Goal: Task Accomplishment & Management: Manage account settings

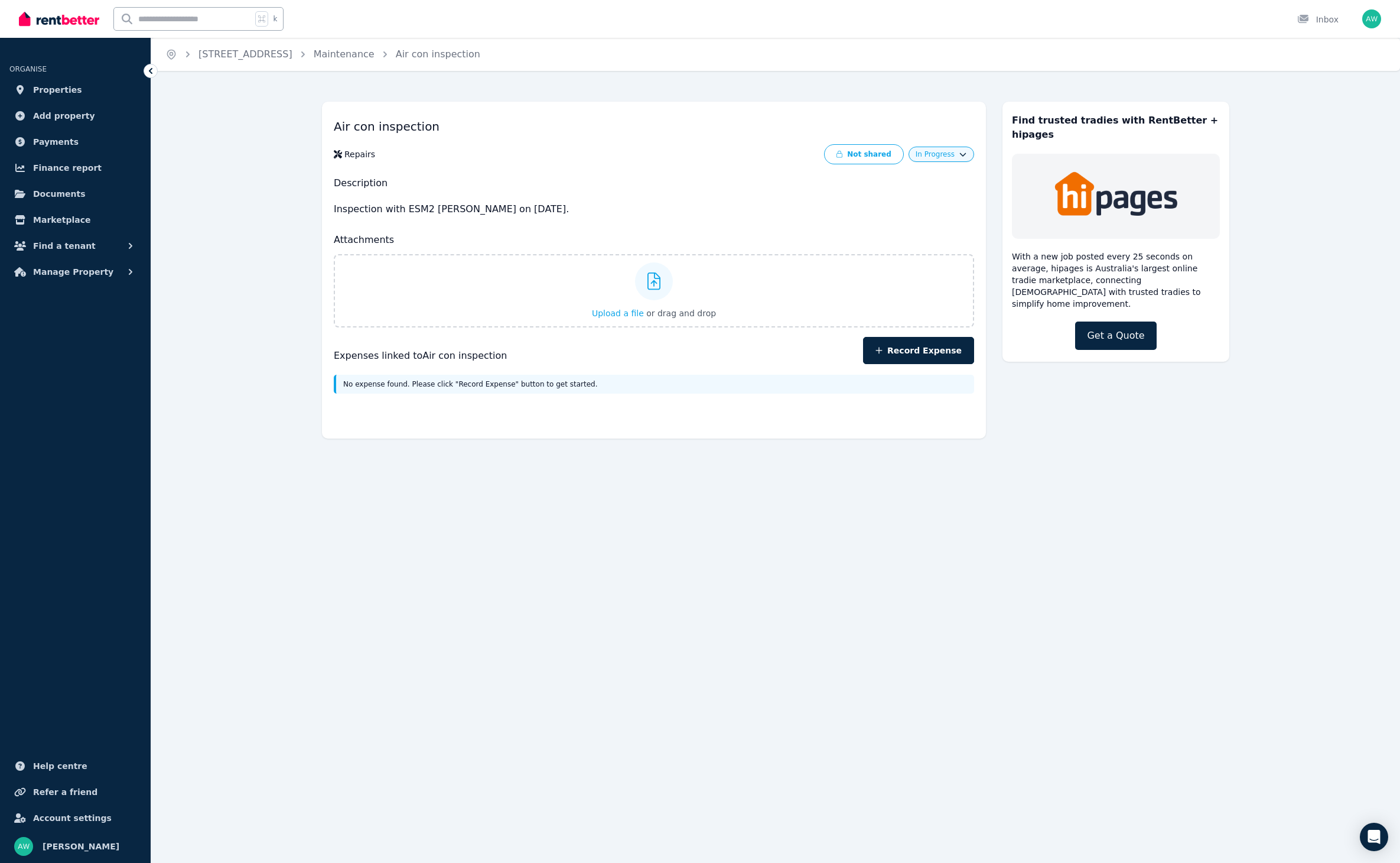
click at [266, 149] on div "Air con inspection Repairs Not shared In Progress Description Inspection with E…" at bounding box center [775, 275] width 1249 height 370
click at [57, 23] on img at bounding box center [59, 19] width 80 height 18
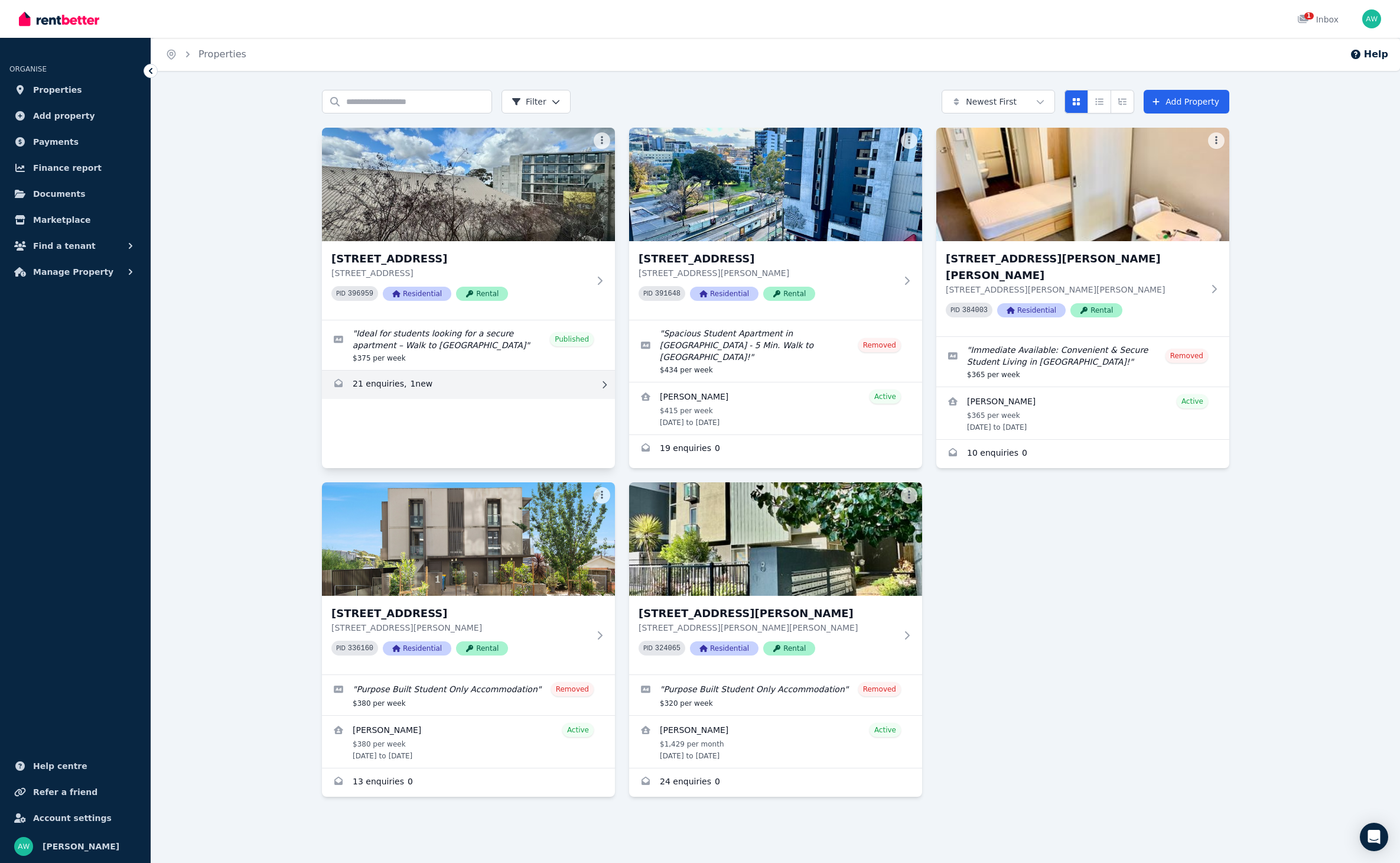
click at [425, 378] on link "Enquiries for 203/60 Waverley Rd, Malvern East" at bounding box center [469, 385] width 293 height 29
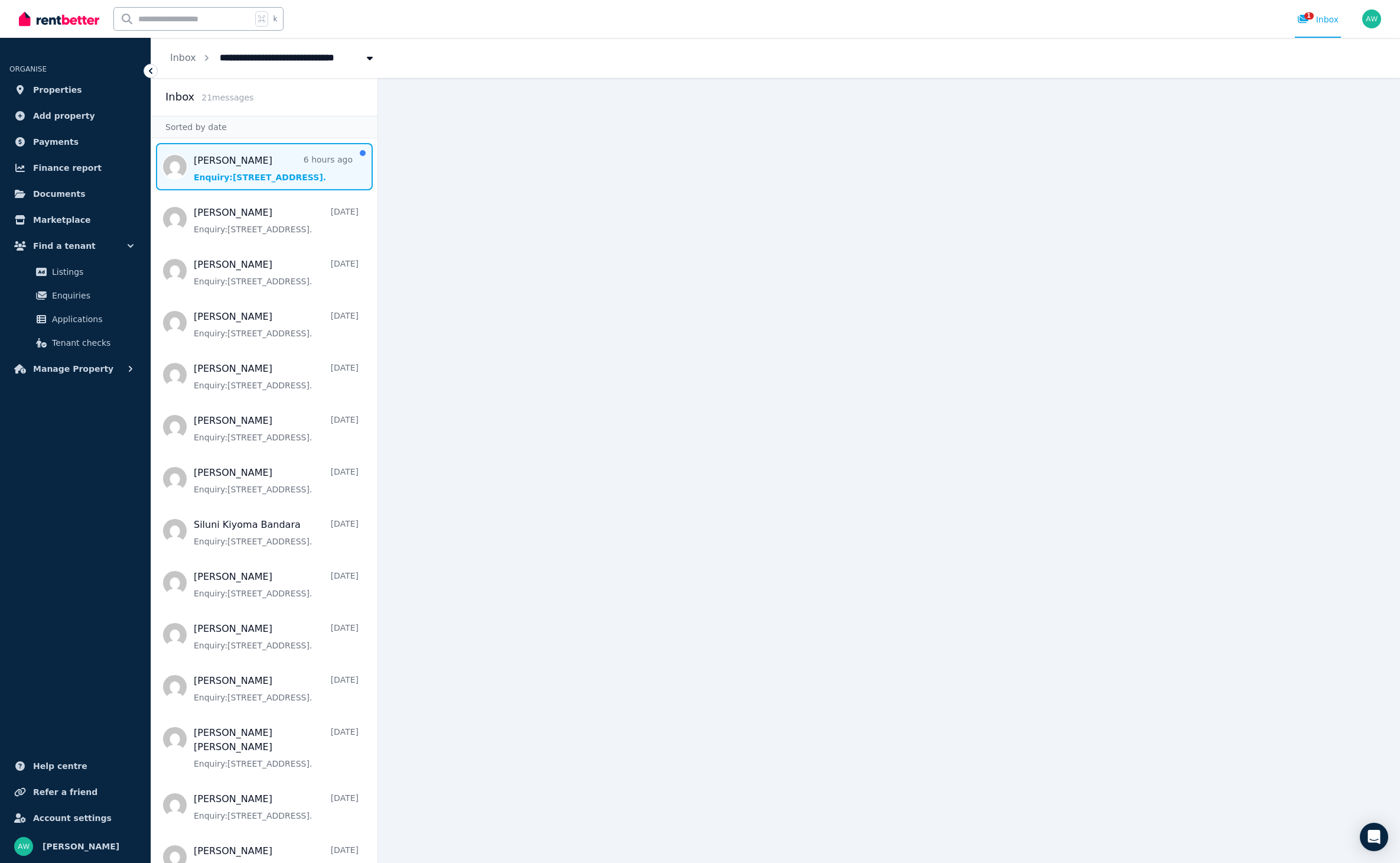
click at [253, 152] on span "Message list" at bounding box center [264, 166] width 226 height 47
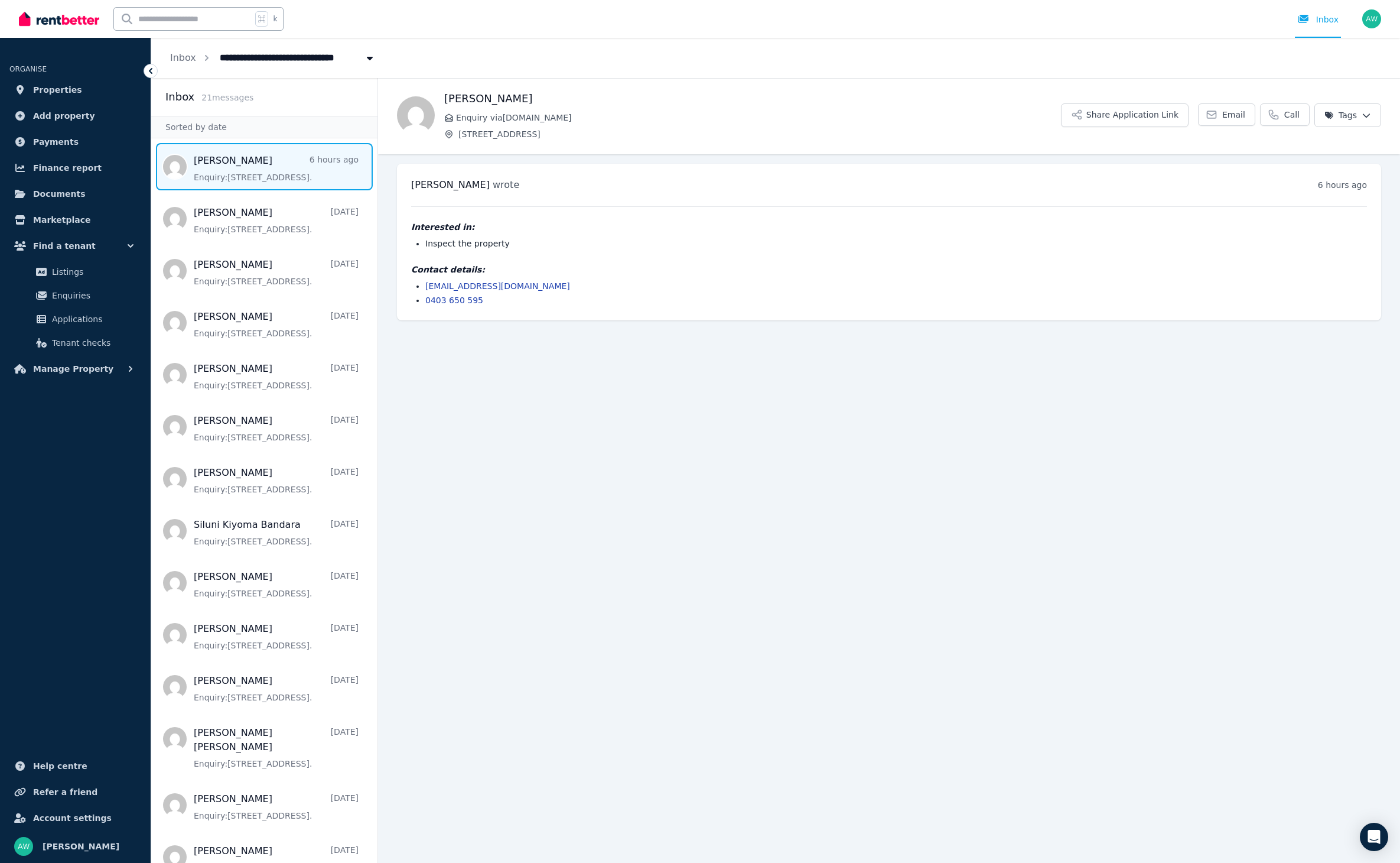
drag, startPoint x: 568, startPoint y: 370, endPoint x: 413, endPoint y: 295, distance: 172.2
click at [563, 368] on main "Back Phuong Tran Enquiry via RealEstate.com.au 203/60 Waverley Rd, Malvern East…" at bounding box center [889, 471] width 1022 height 785
click at [254, 223] on span "Message list" at bounding box center [264, 218] width 226 height 47
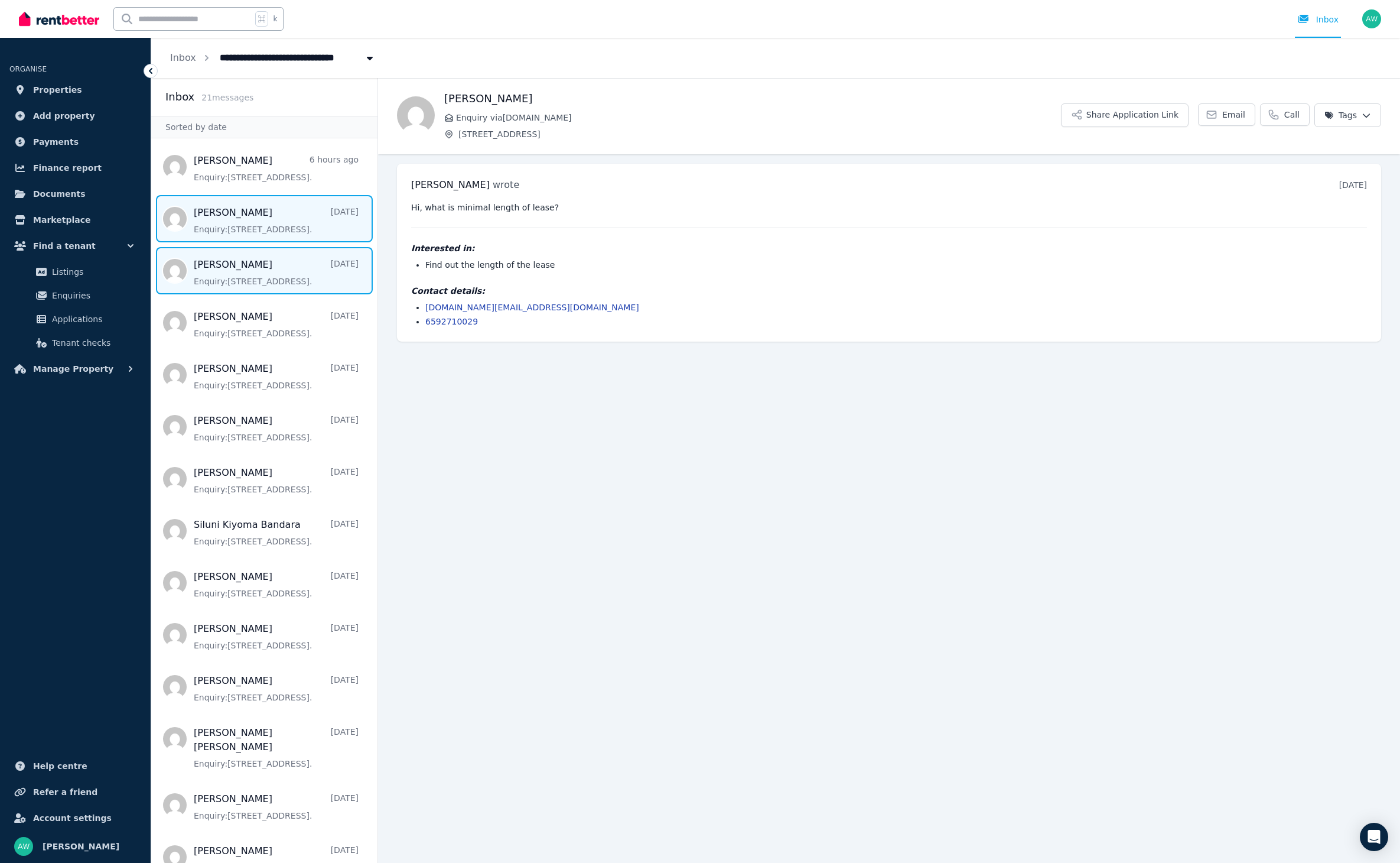
click at [257, 264] on span "Message list" at bounding box center [264, 270] width 226 height 47
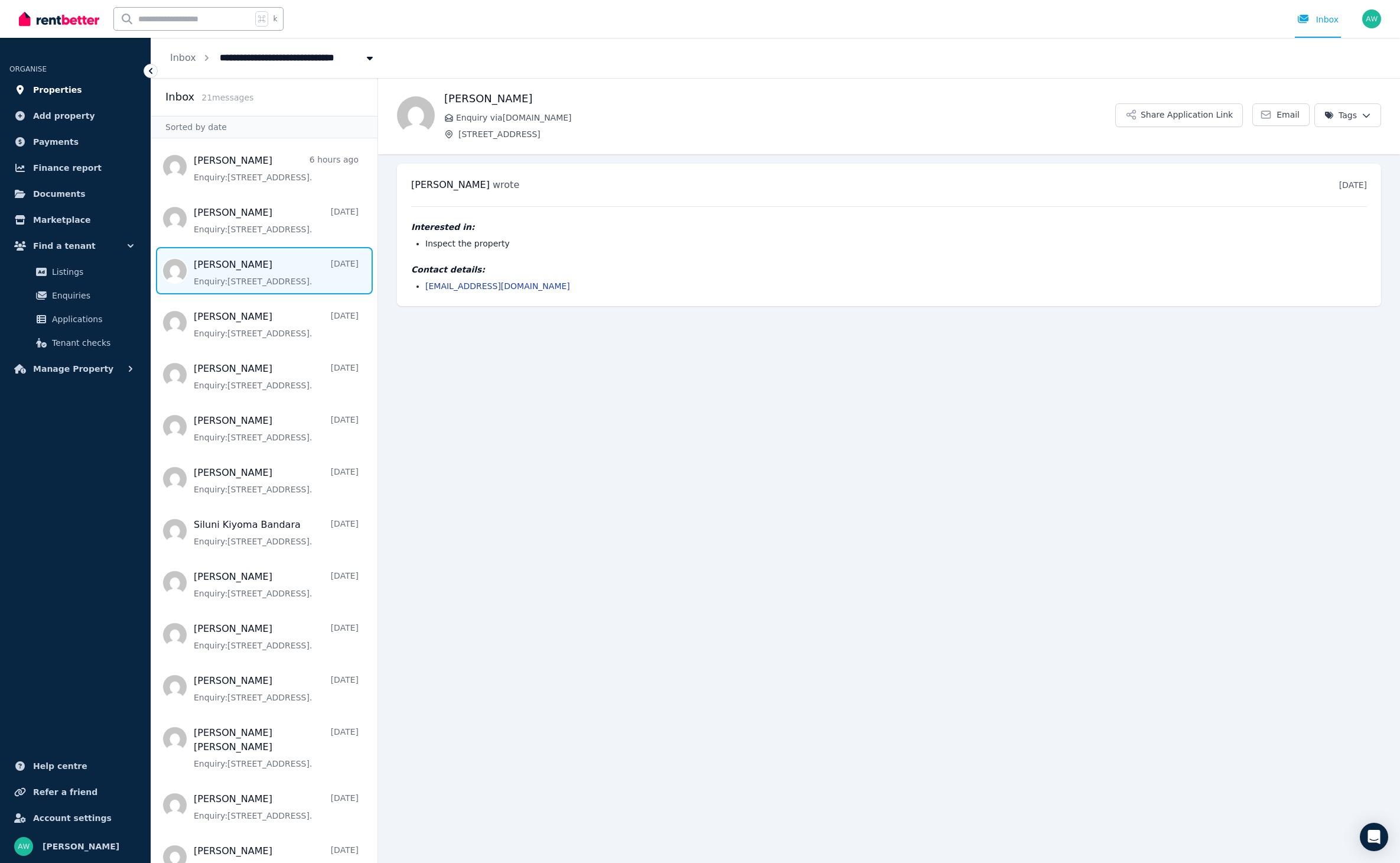
click at [110, 82] on link "Properties" at bounding box center [75, 90] width 132 height 24
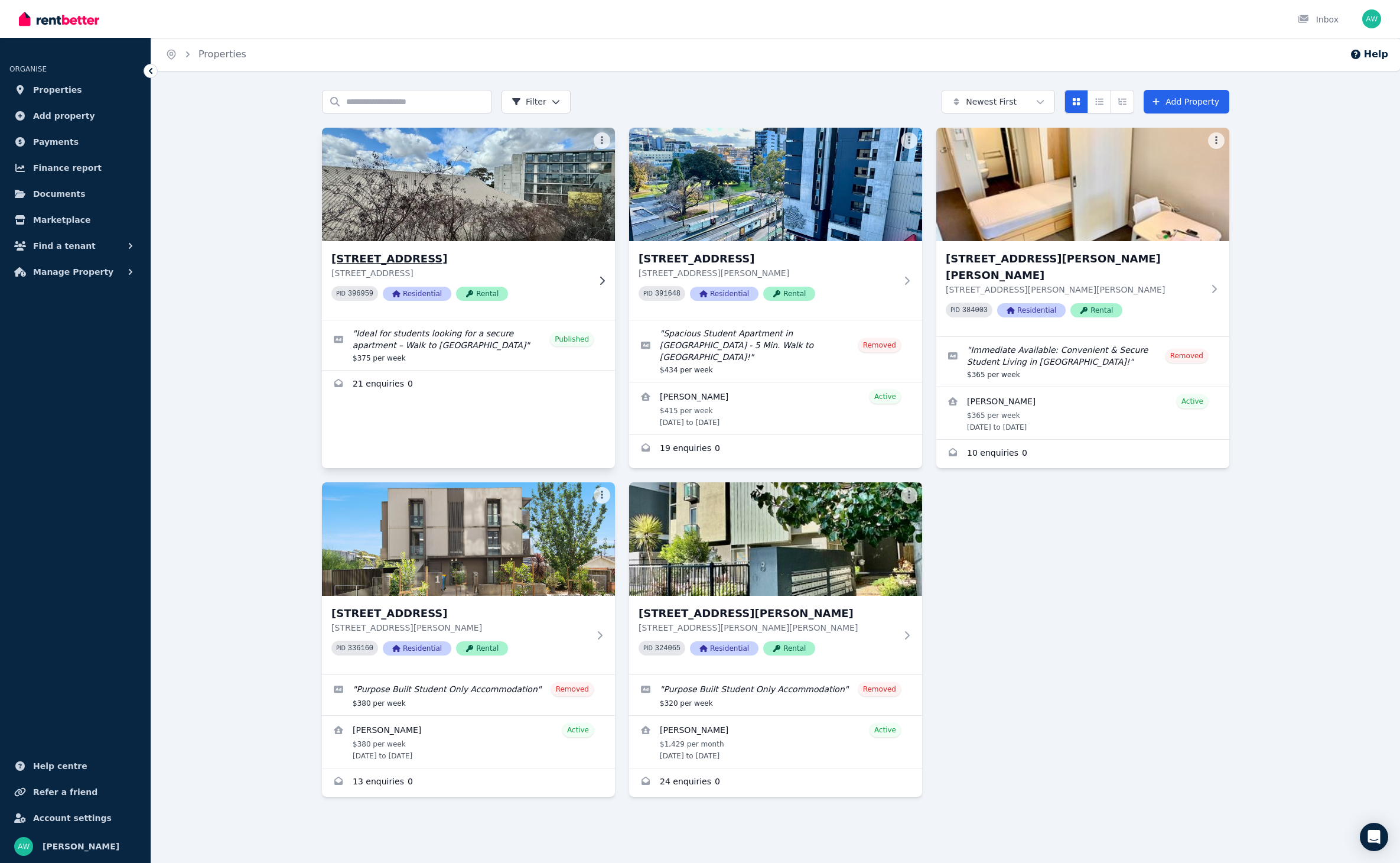
click at [592, 218] on img at bounding box center [469, 184] width 308 height 119
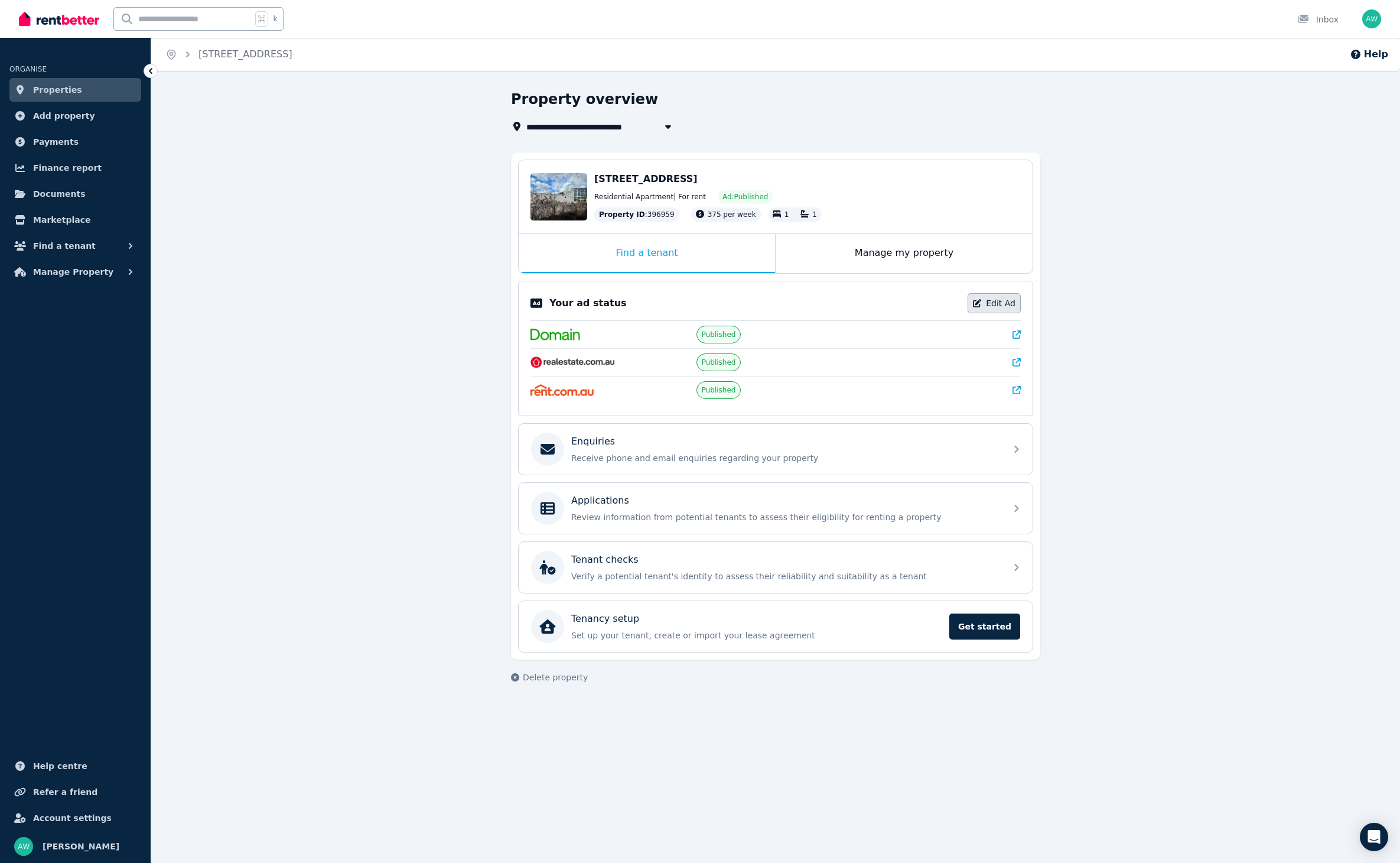
click at [1014, 309] on link "Edit Ad" at bounding box center [994, 303] width 53 height 20
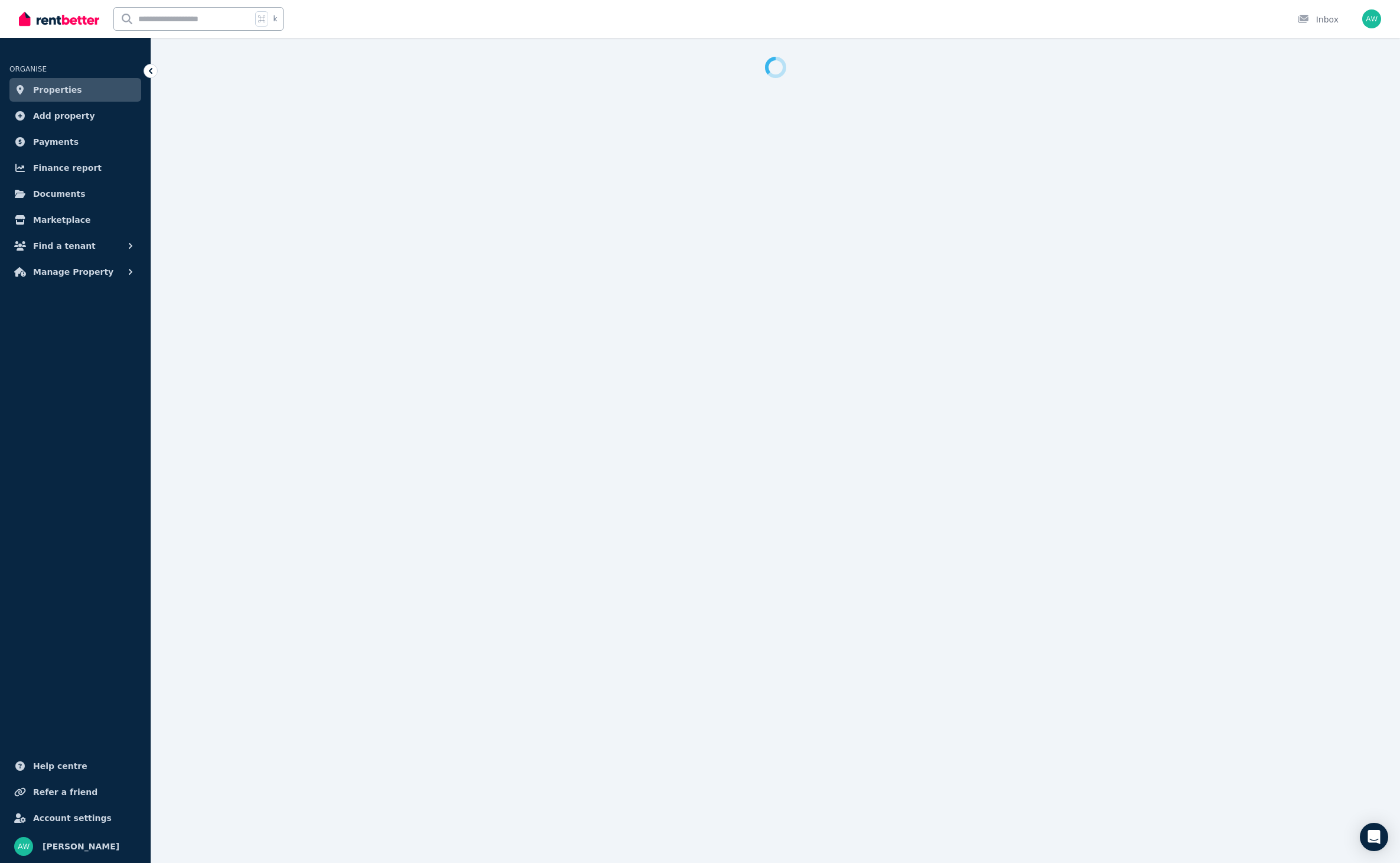
select select "**********"
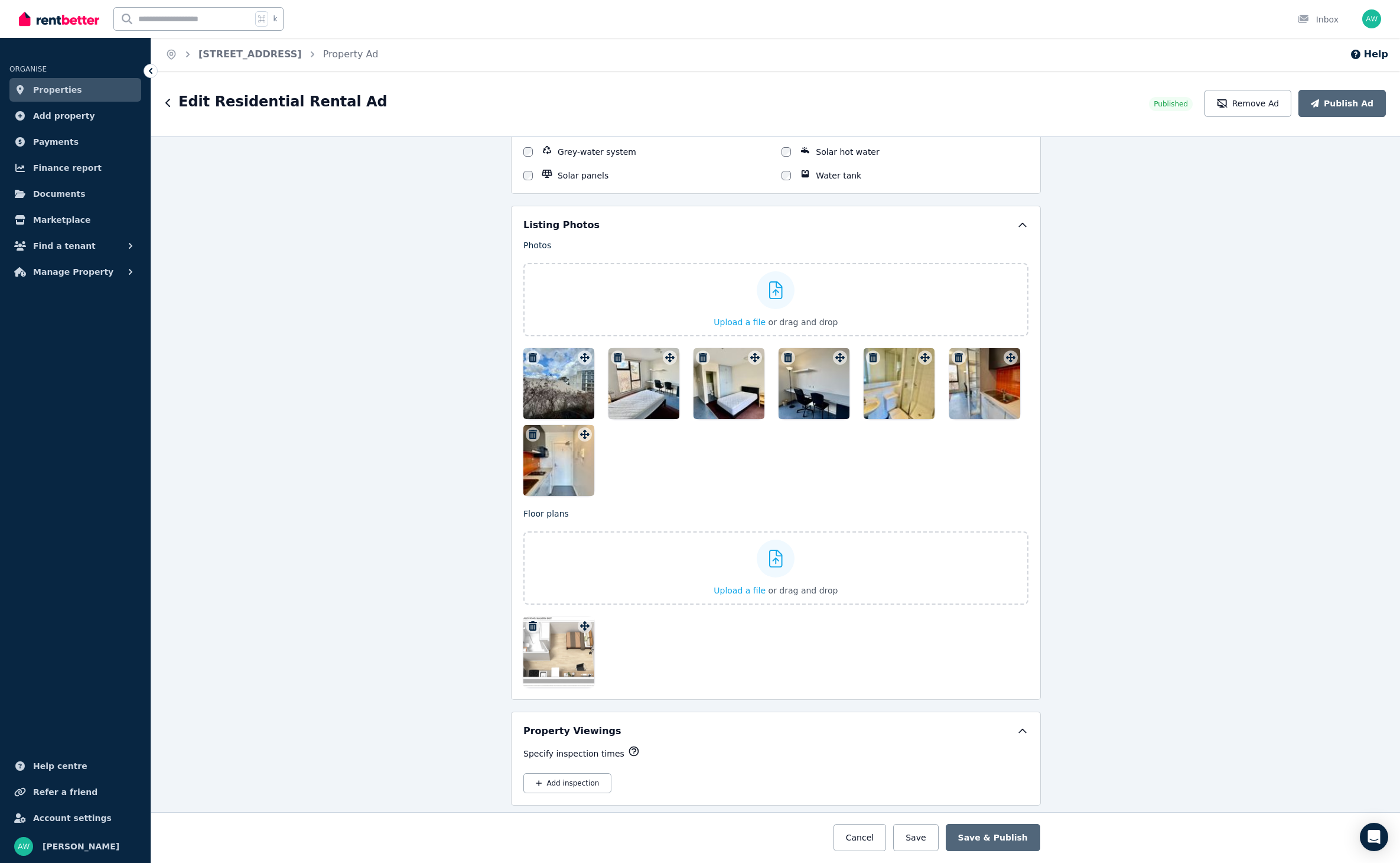
scroll to position [1436, 0]
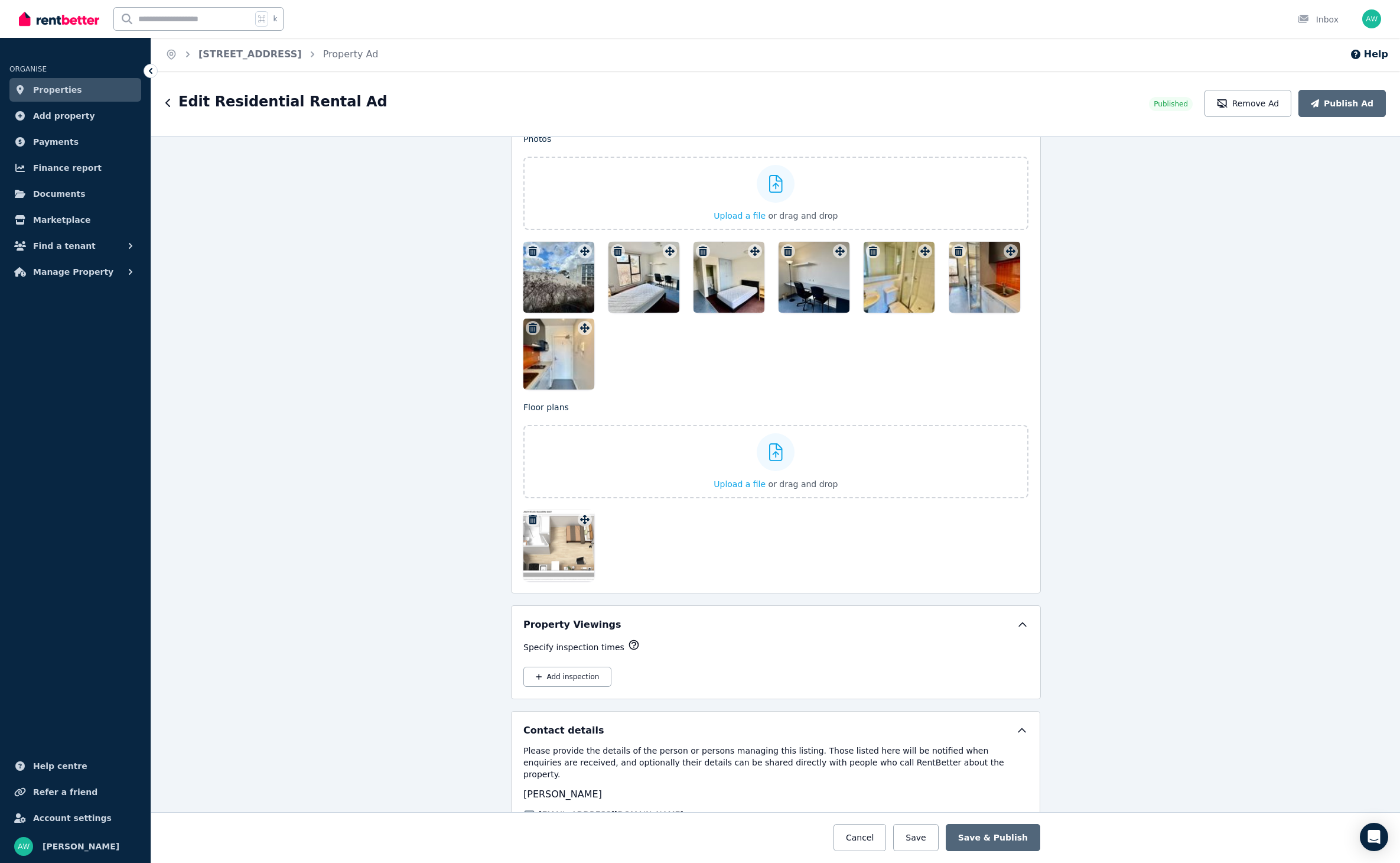
drag, startPoint x: 986, startPoint y: 279, endPoint x: 830, endPoint y: 278, distance: 156.0
click at [830, 278] on div at bounding box center [776, 316] width 505 height 148
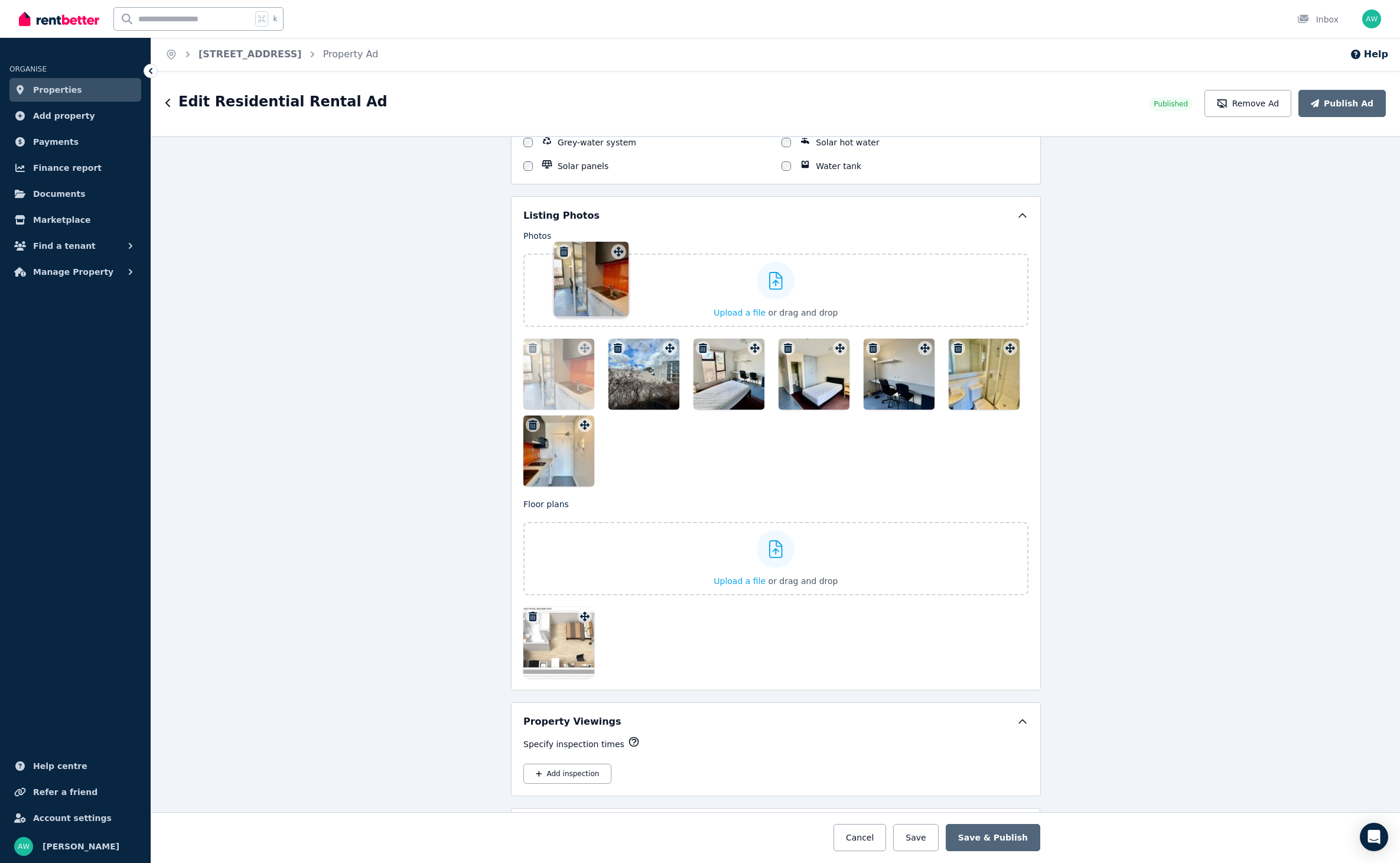
scroll to position [1304, 0]
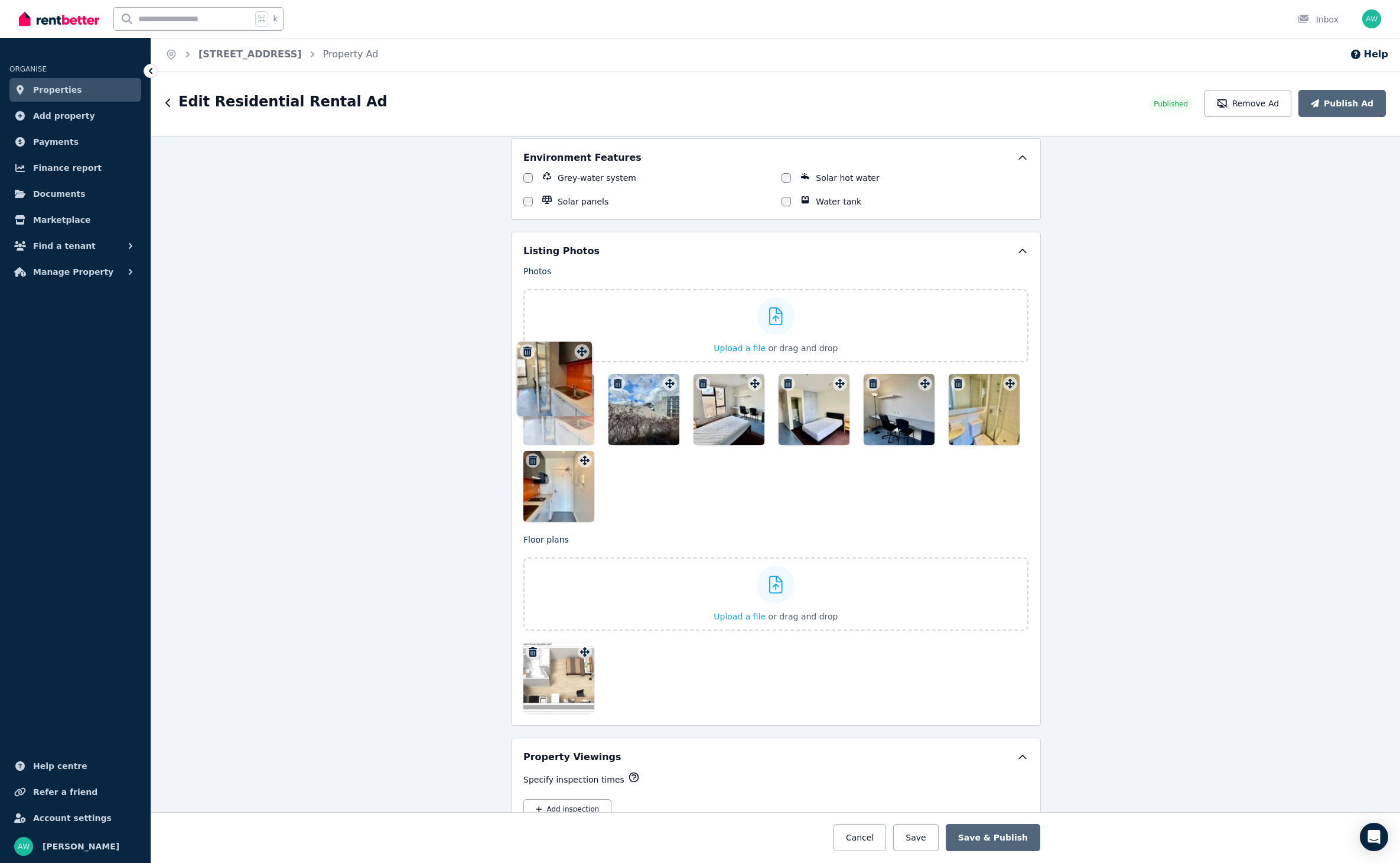
drag, startPoint x: 1013, startPoint y: 245, endPoint x: 583, endPoint y: 348, distance: 442.2
click at [583, 348] on div "Photos Upload a file or drag and drop To pick up a draggable item, press the sp…" at bounding box center [776, 393] width 505 height 257
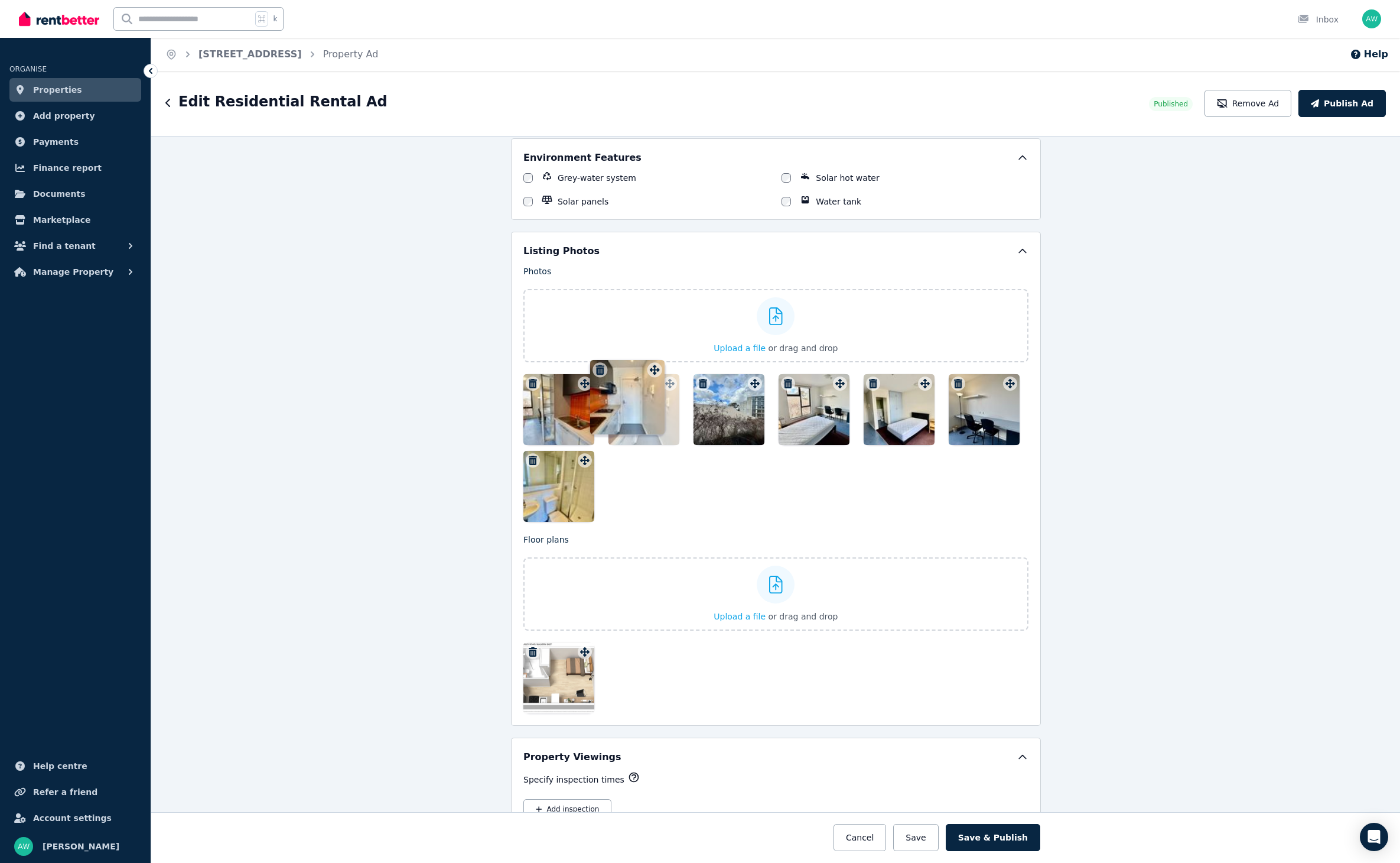
drag, startPoint x: 587, startPoint y: 449, endPoint x: 661, endPoint y: 361, distance: 115.0
click at [655, 358] on div "Photos Upload a file or drag and drop To pick up a draggable item, press the sp…" at bounding box center [776, 393] width 505 height 257
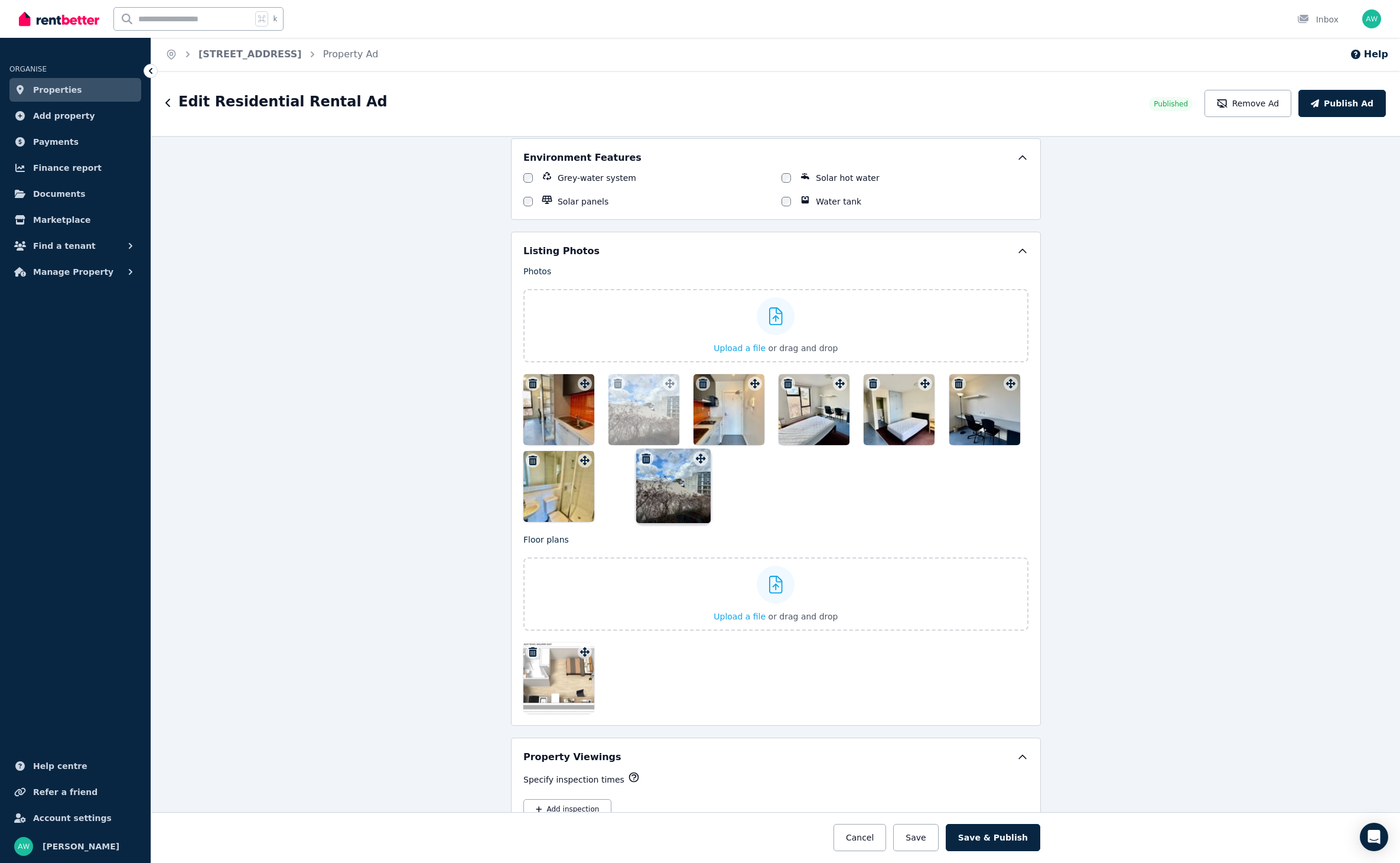
drag, startPoint x: 756, startPoint y: 376, endPoint x: 699, endPoint y: 453, distance: 95.8
click at [699, 453] on div "Photos Upload a file or drag and drop To pick up a draggable item, press the sp…" at bounding box center [776, 393] width 505 height 257
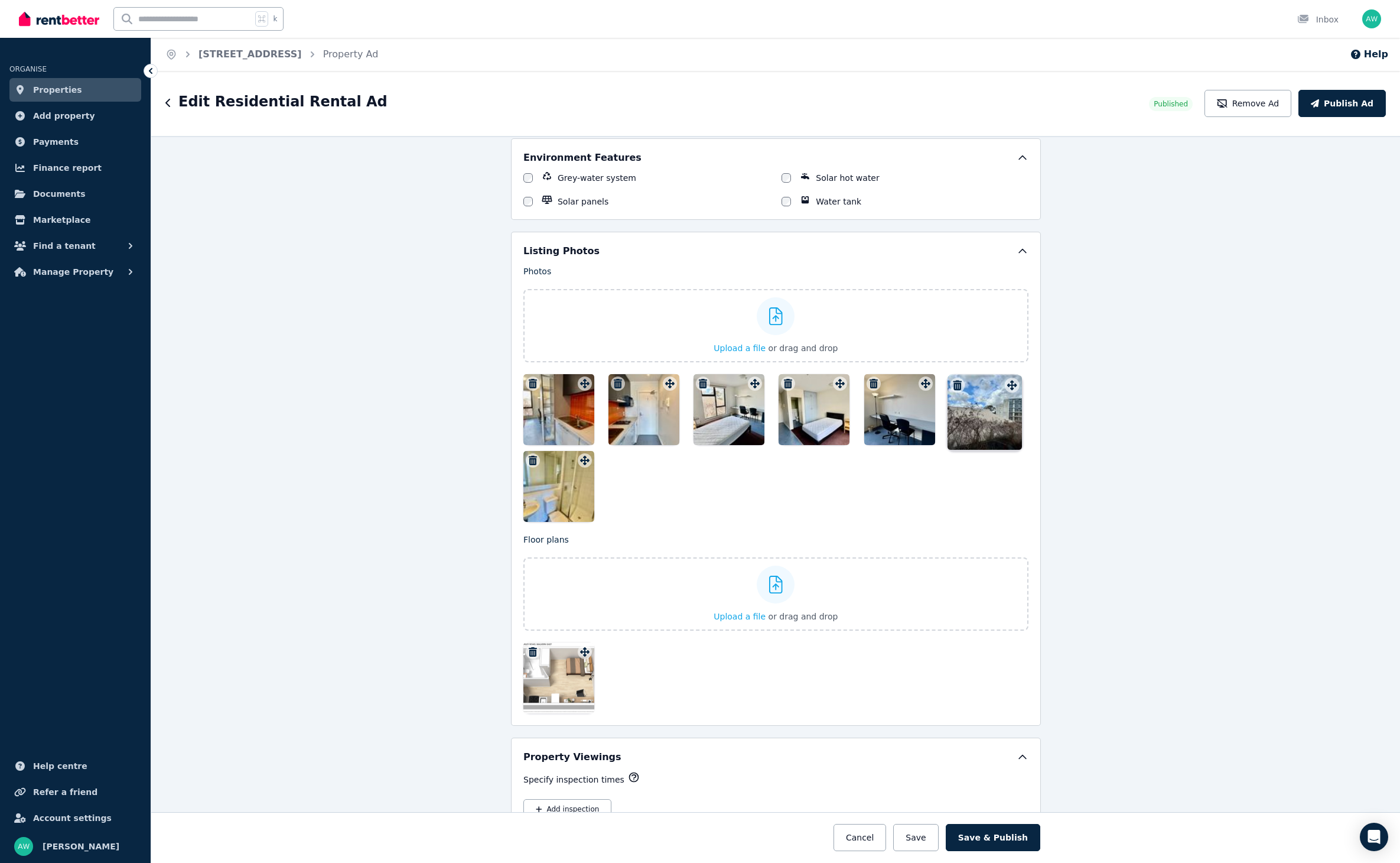
drag, startPoint x: 667, startPoint y: 372, endPoint x: 1008, endPoint y: 373, distance: 341.0
click at [657, 478] on div at bounding box center [776, 448] width 505 height 148
click at [557, 404] on div at bounding box center [559, 409] width 71 height 71
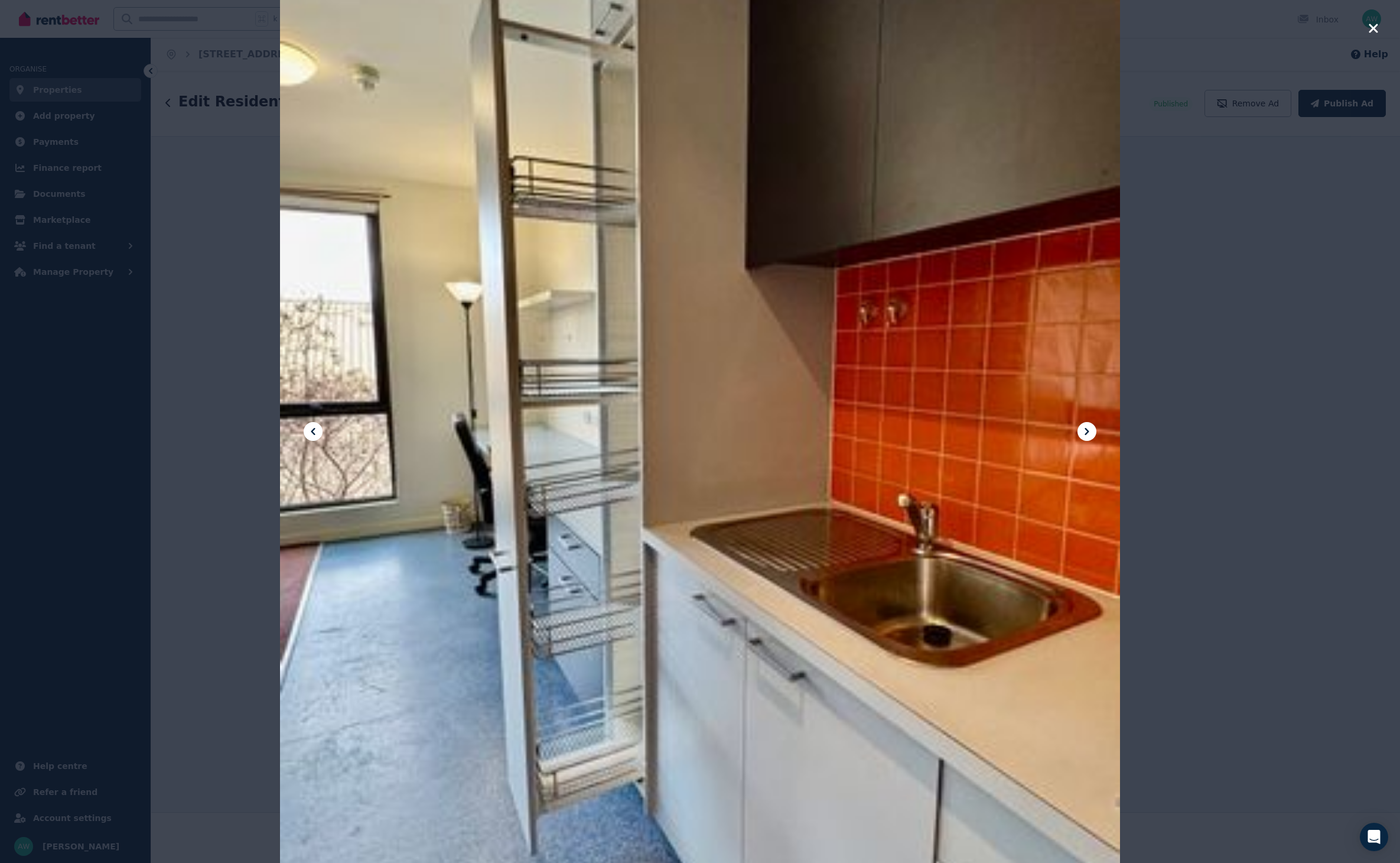
click at [1374, 36] on button "button" at bounding box center [1374, 30] width 11 height 17
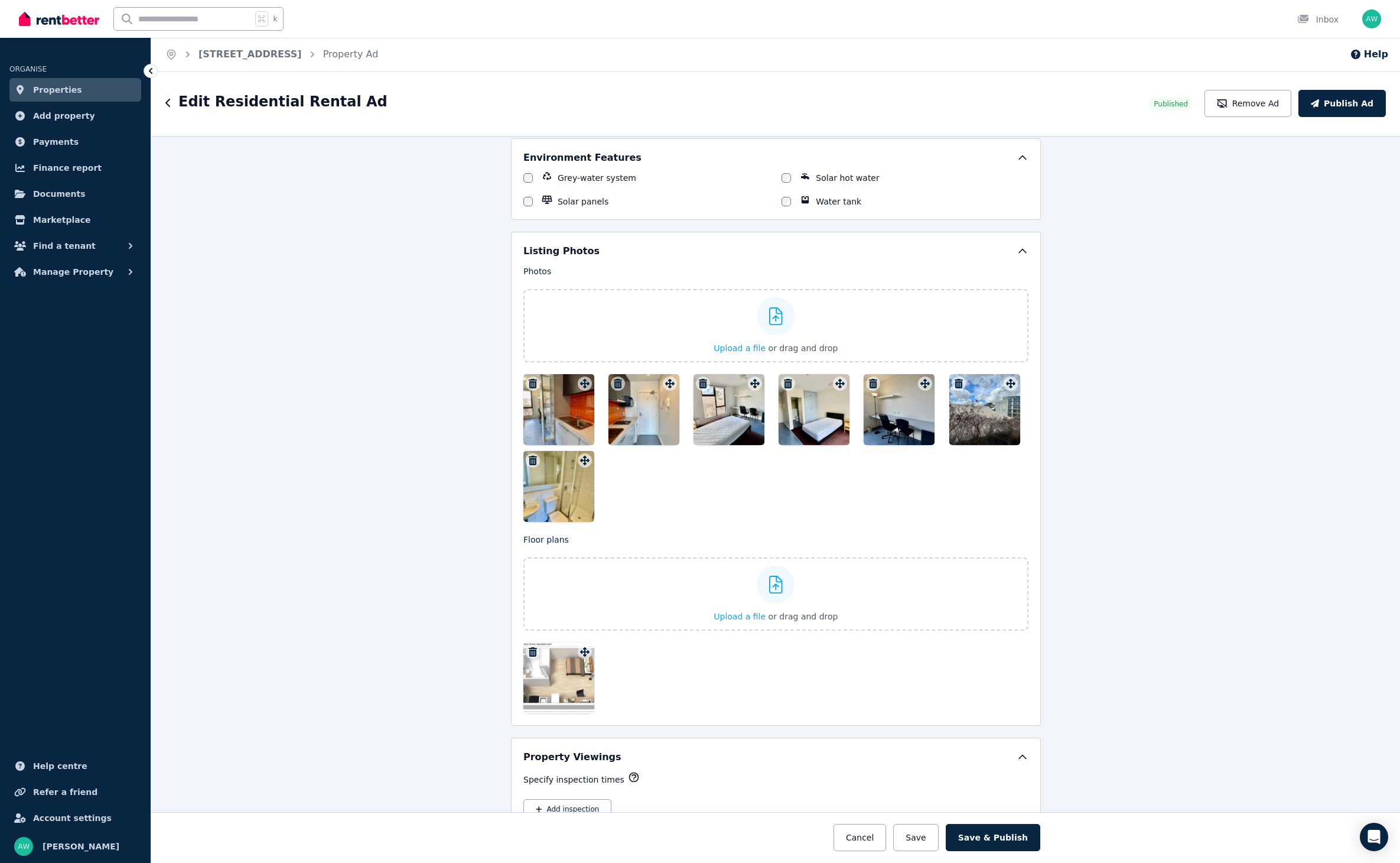
click at [621, 409] on div at bounding box center [644, 409] width 71 height 71
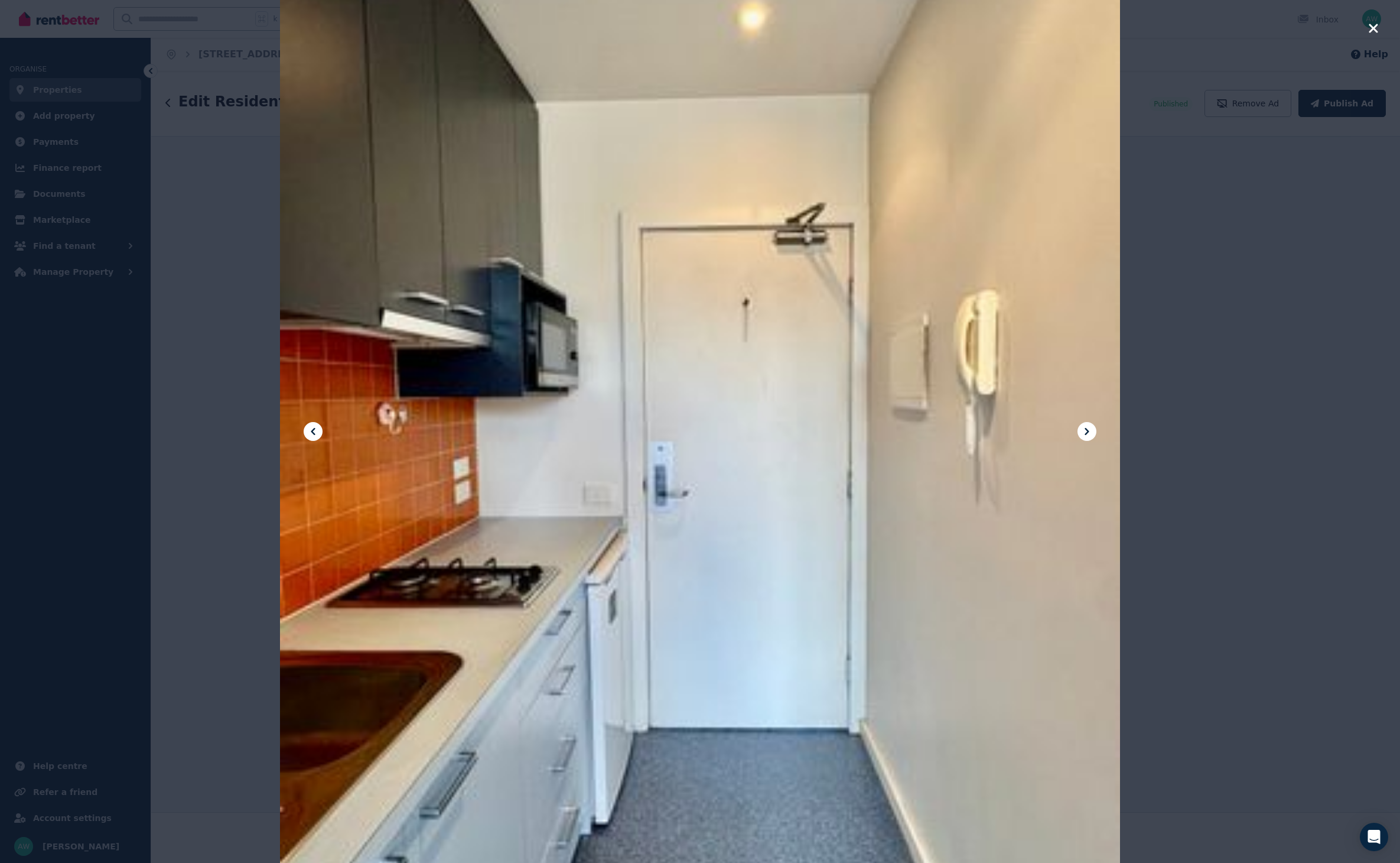
click at [1374, 33] on icon "button" at bounding box center [1374, 29] width 11 height 14
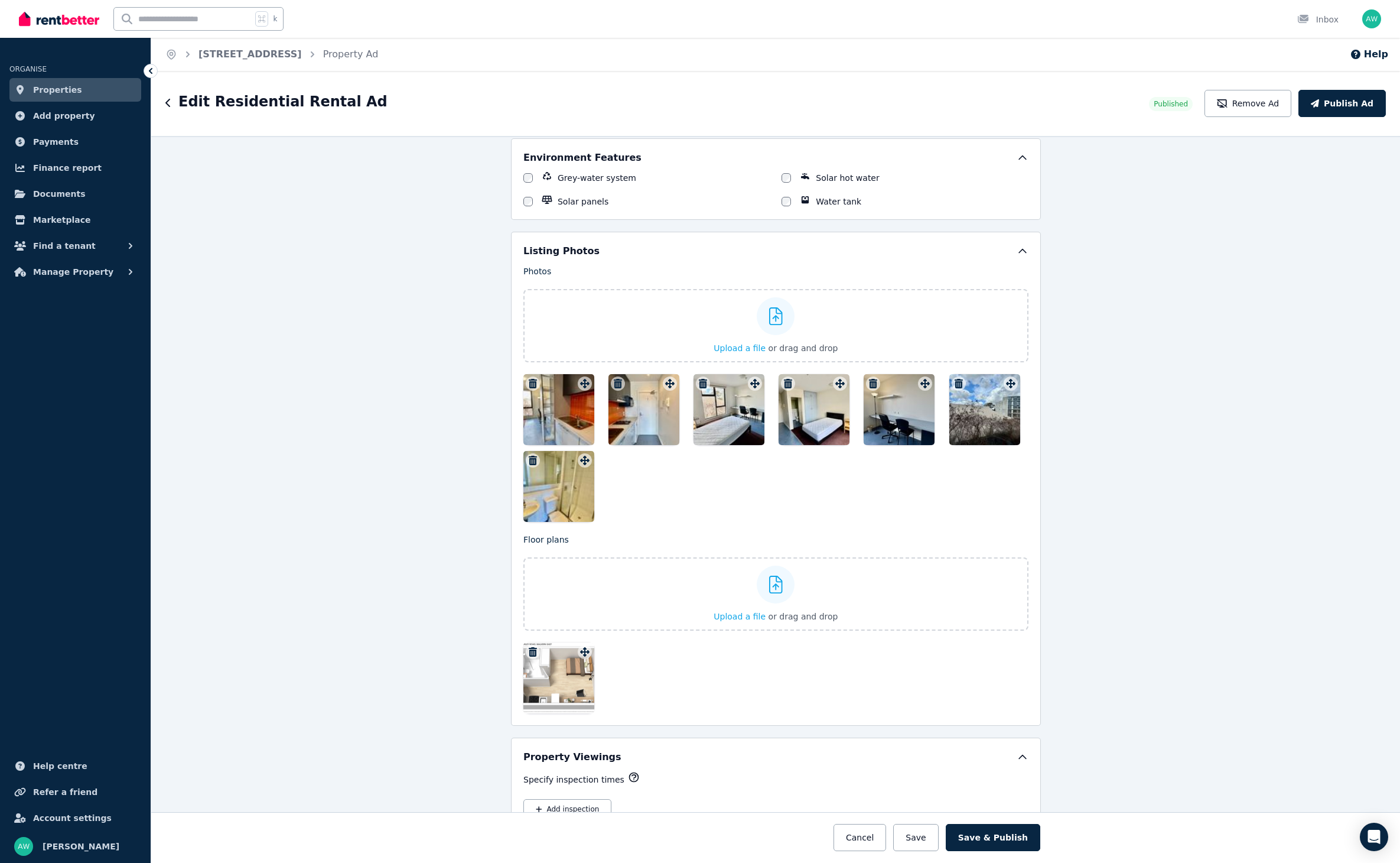
click at [813, 404] on div at bounding box center [814, 409] width 71 height 71
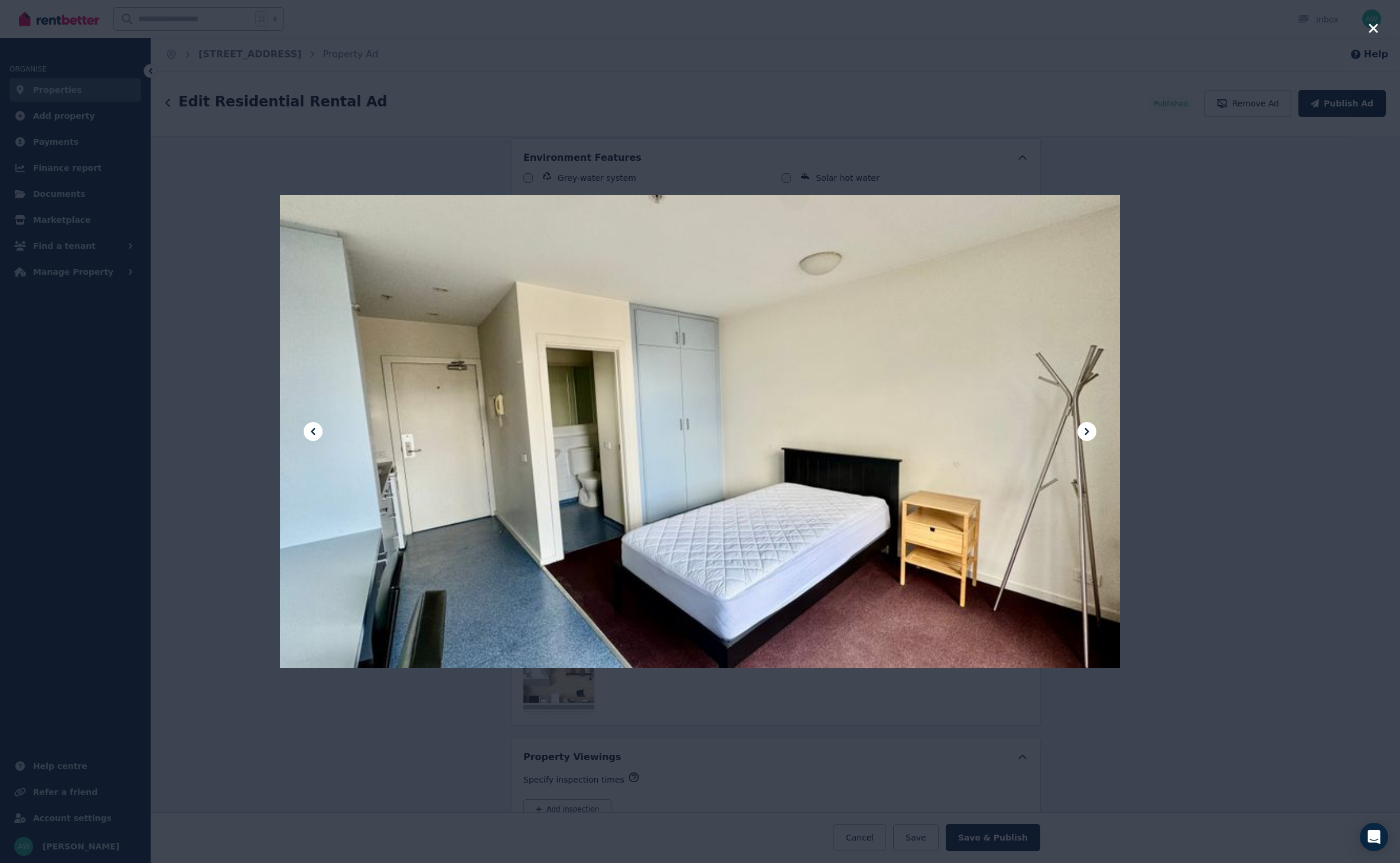
click at [1242, 363] on div at bounding box center [700, 431] width 1400 height 863
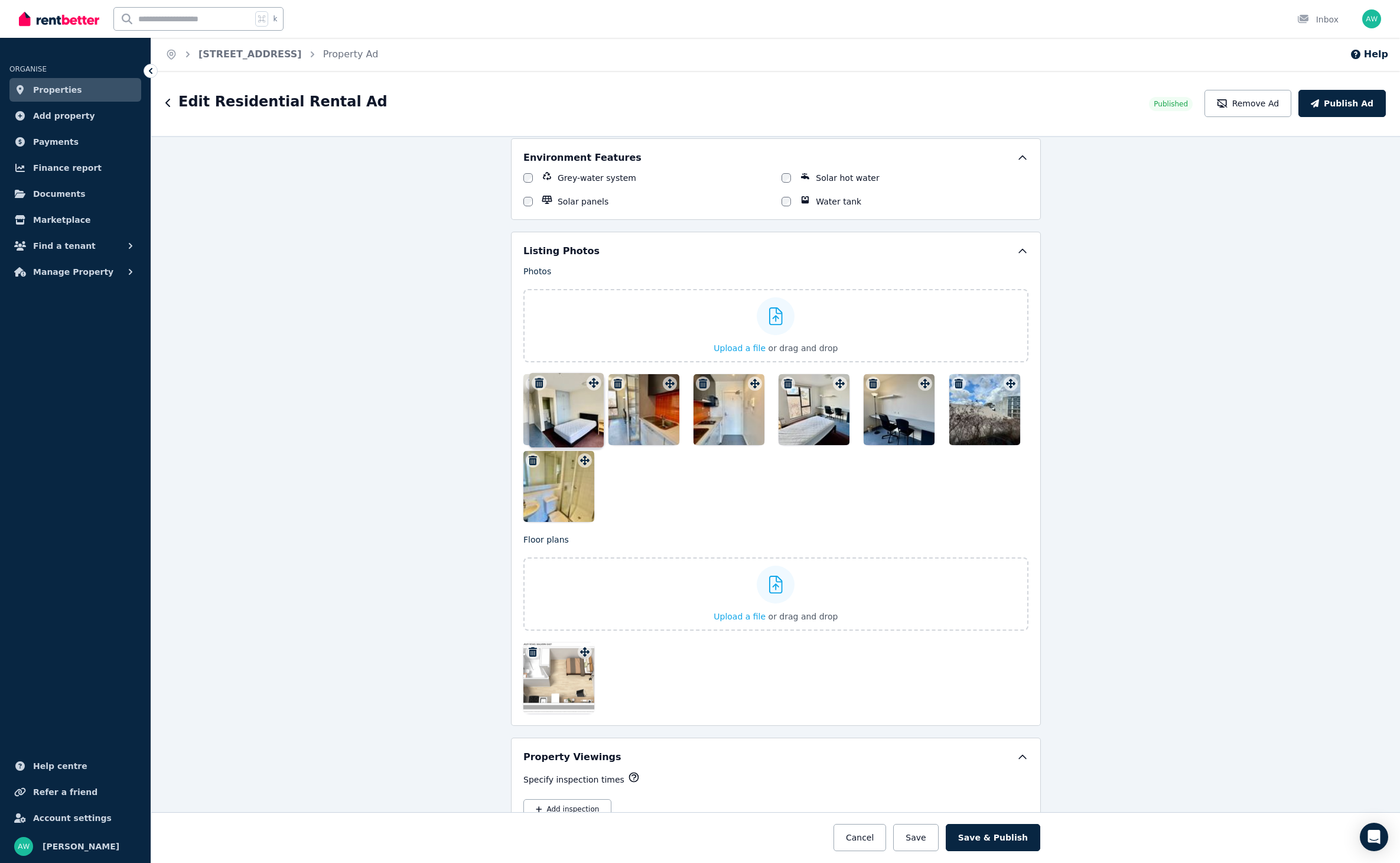
drag, startPoint x: 838, startPoint y: 374, endPoint x: 597, endPoint y: 372, distance: 241.0
click at [591, 373] on div "Photos Upload a file or drag and drop To pick up a draggable item, press the sp…" at bounding box center [776, 393] width 505 height 257
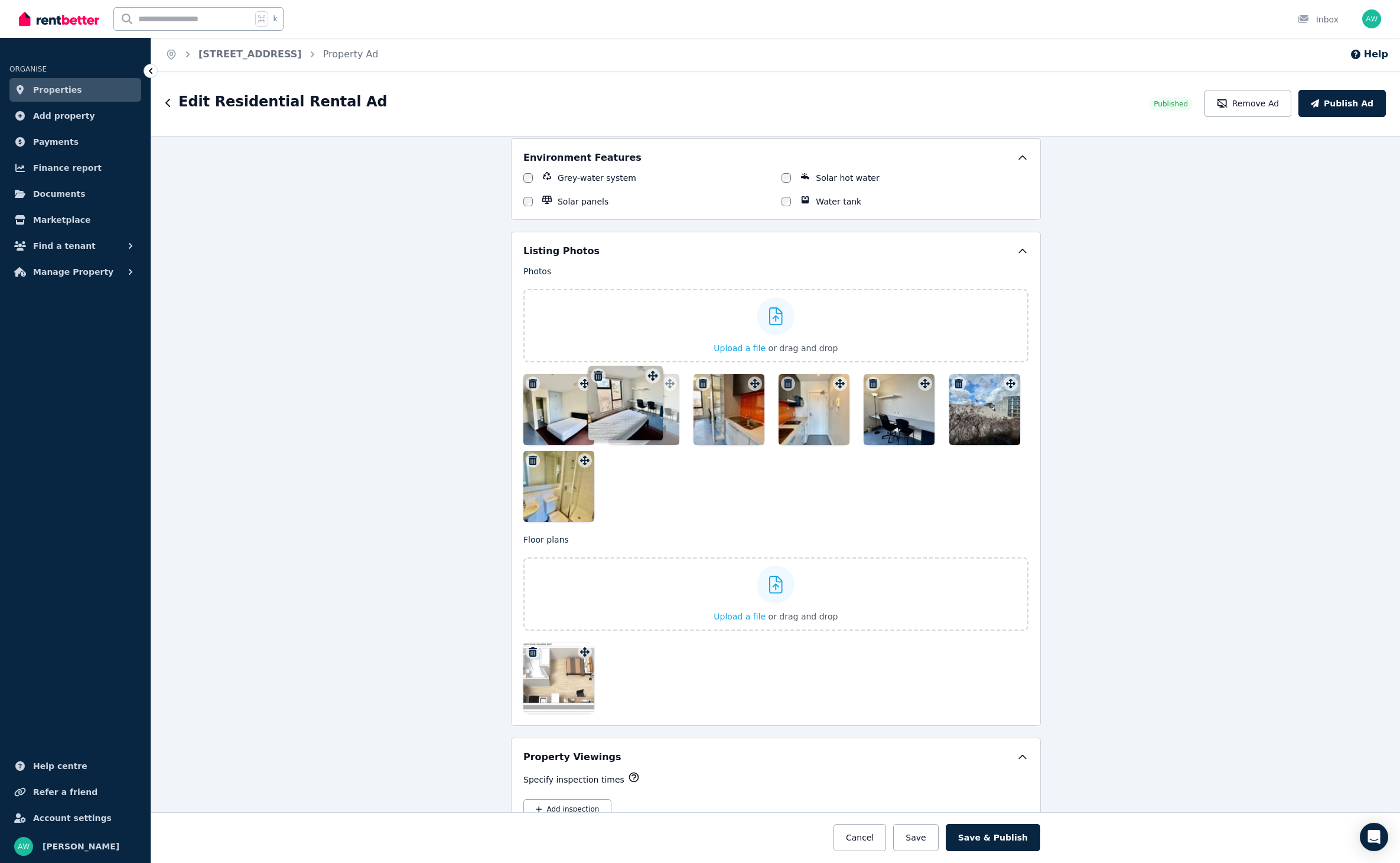
drag, startPoint x: 840, startPoint y: 372, endPoint x: 651, endPoint y: 364, distance: 189.2
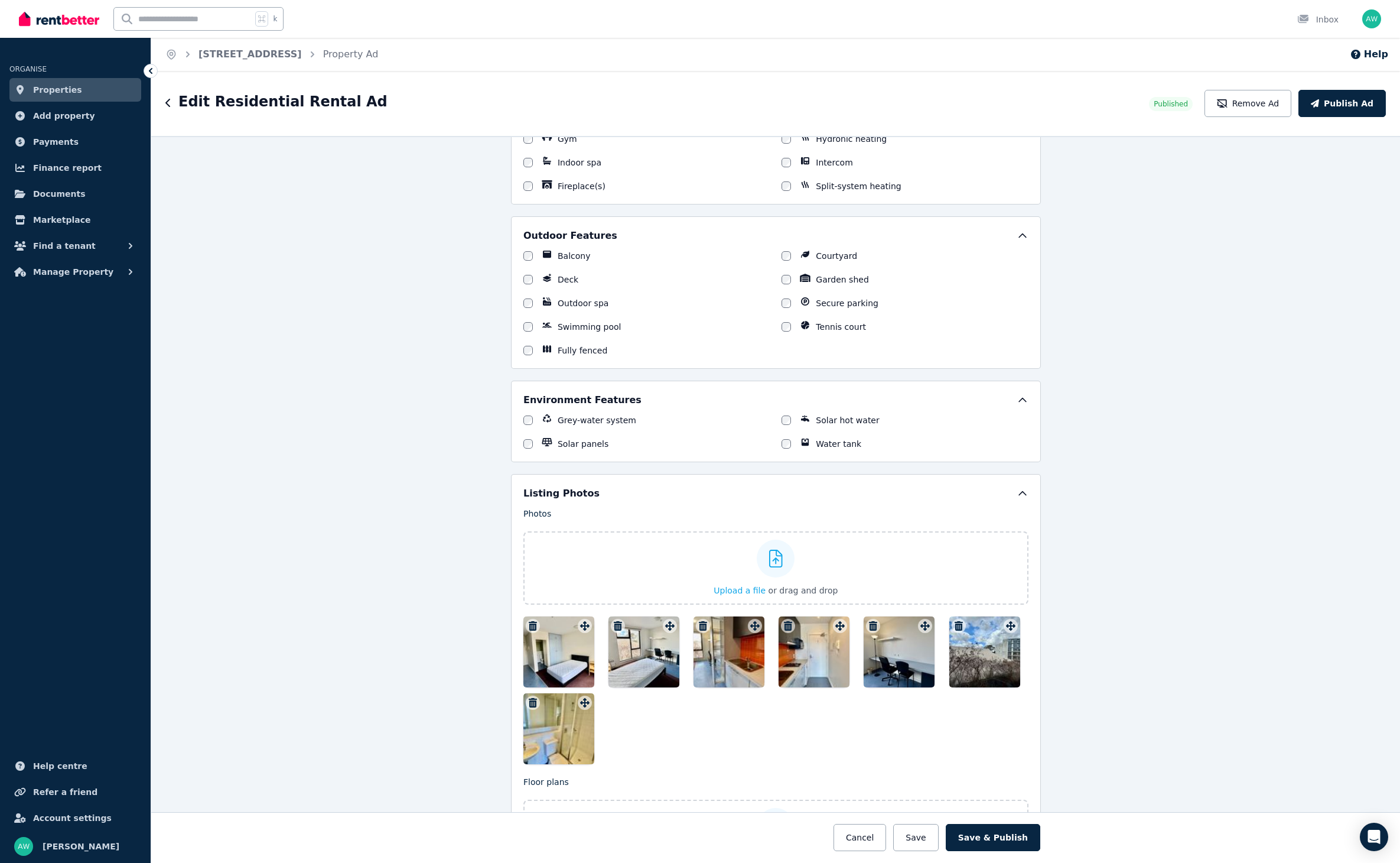
scroll to position [1054, 0]
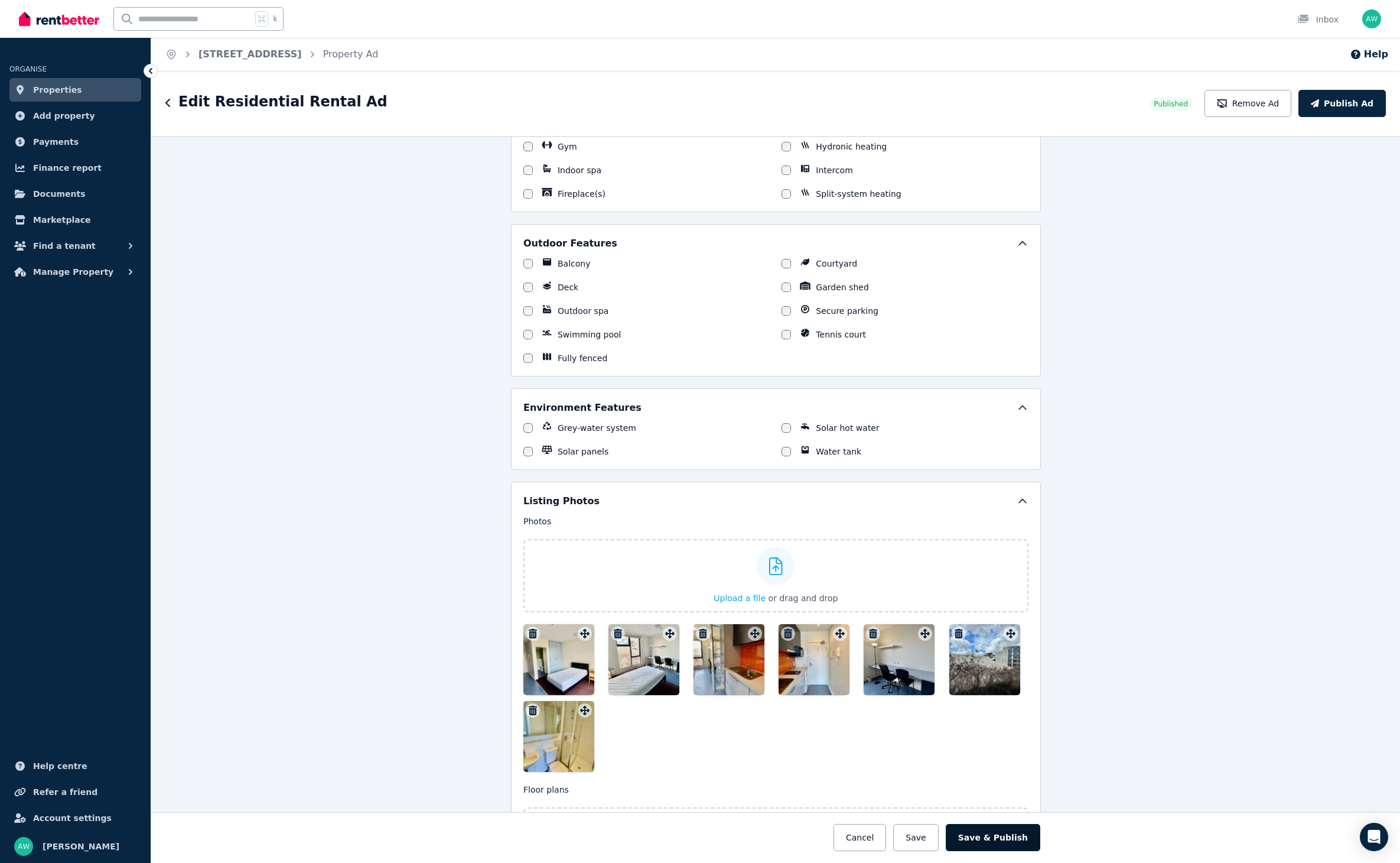
click at [1005, 840] on button "Save & Publish" at bounding box center [993, 837] width 95 height 27
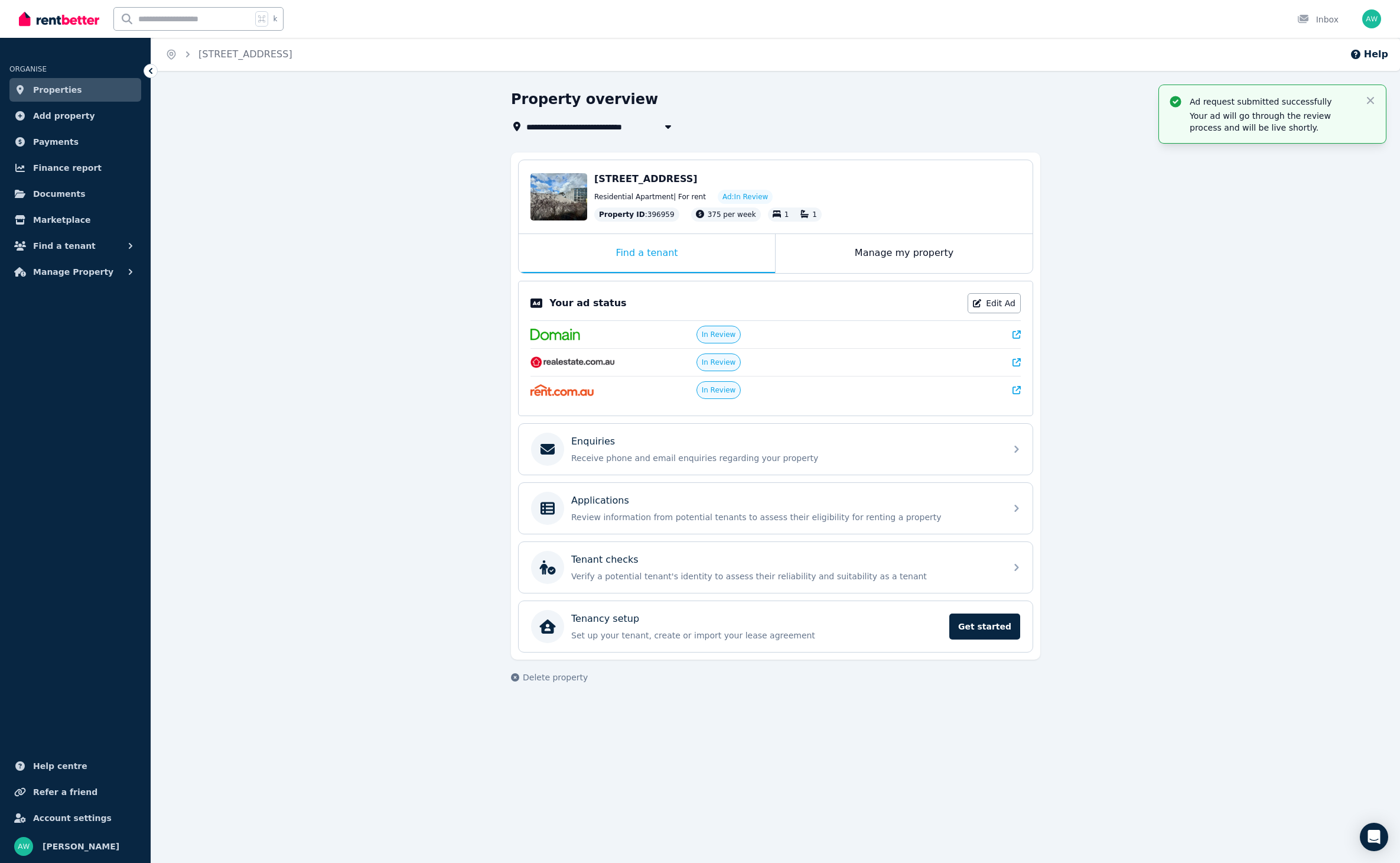
click at [372, 250] on div "**********" at bounding box center [775, 397] width 1249 height 615
click at [1369, 101] on icon "button" at bounding box center [1371, 101] width 12 height 12
drag, startPoint x: 450, startPoint y: 177, endPoint x: 420, endPoint y: 133, distance: 53.3
click at [450, 177] on div "**********" at bounding box center [775, 397] width 1249 height 615
